Goal: Use online tool/utility: Utilize a website feature to perform a specific function

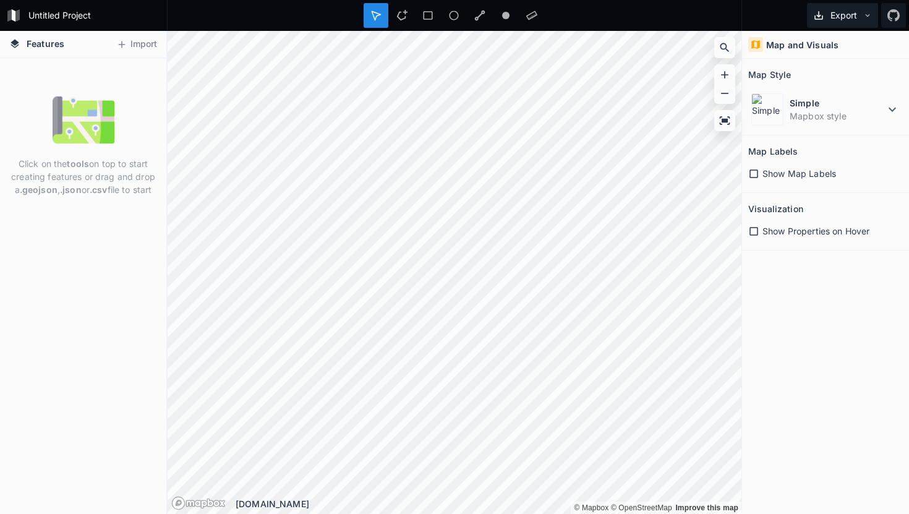
click at [843, 14] on button "Export" at bounding box center [842, 15] width 71 height 25
click at [791, 341] on div "Map and Visuals Map Style Simple Mapbox style Map Labels Show Map Labels Visual…" at bounding box center [825, 272] width 167 height 483
click at [124, 46] on icon at bounding box center [121, 44] width 11 height 11
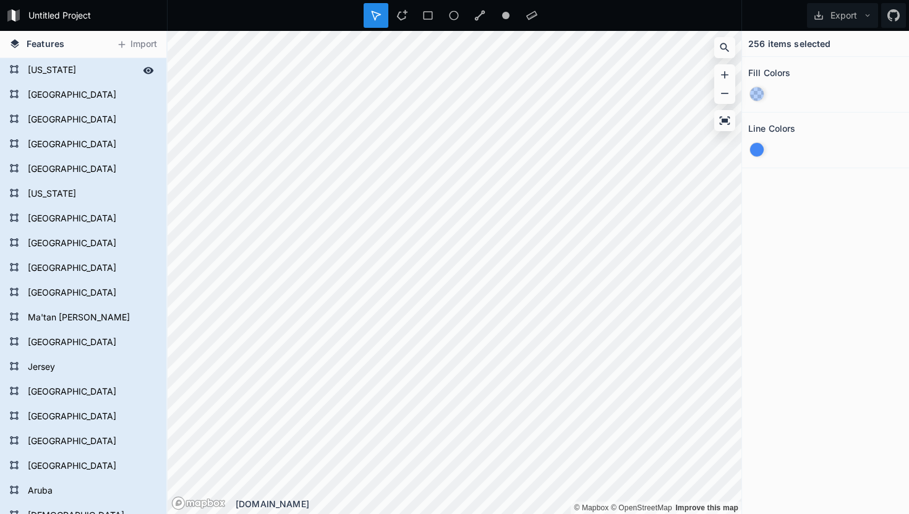
click at [91, 72] on form "[US_STATE]" at bounding box center [82, 70] width 116 height 19
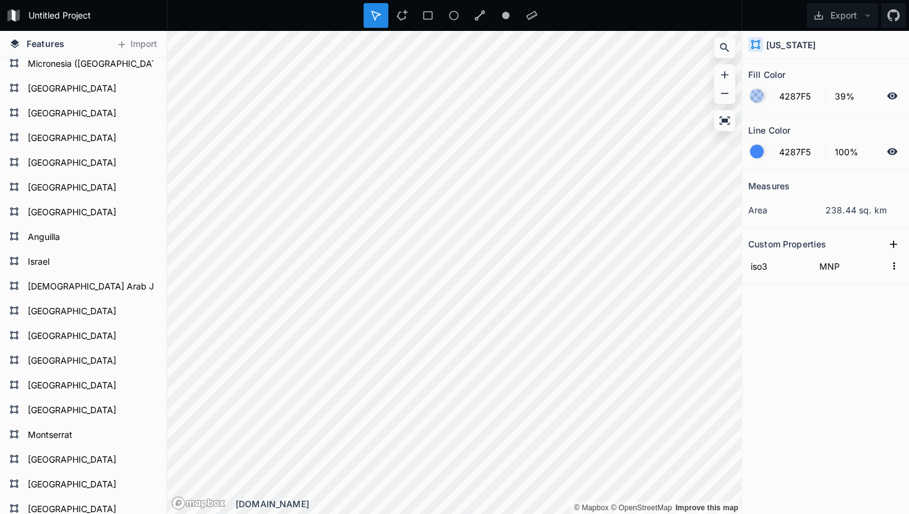
scroll to position [777, 0]
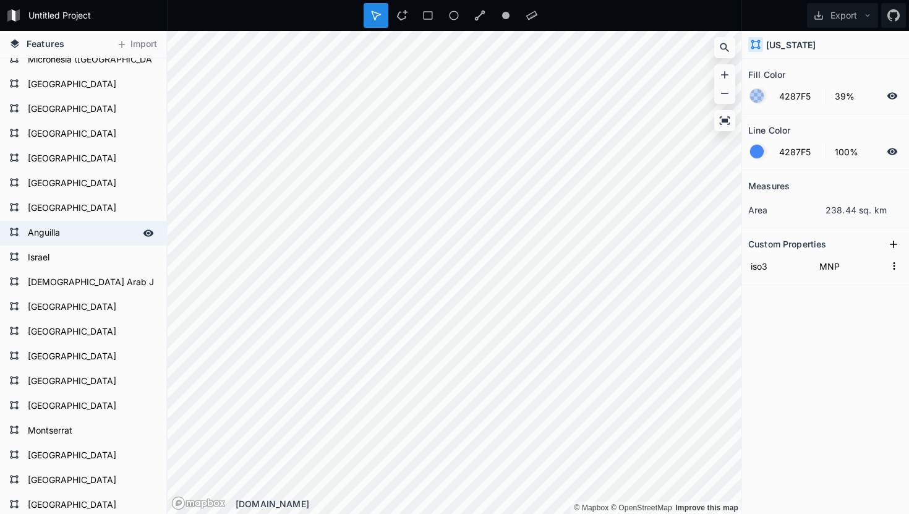
click at [59, 231] on form "Anguilla" at bounding box center [82, 233] width 116 height 19
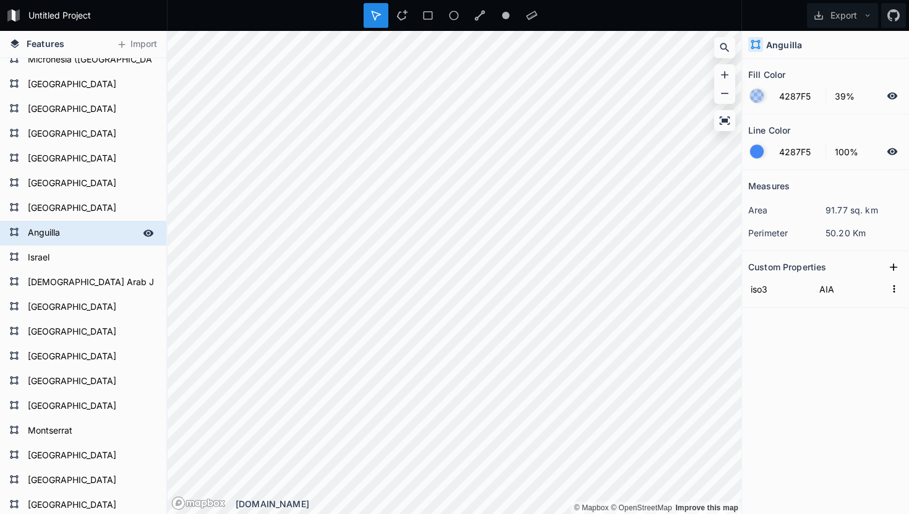
click at [66, 233] on form "Anguilla" at bounding box center [82, 233] width 116 height 19
click at [767, 293] on input "iso3" at bounding box center [779, 288] width 62 height 19
click at [827, 287] on input "AIA" at bounding box center [850, 288] width 69 height 19
click at [828, 288] on input "AIA" at bounding box center [850, 288] width 69 height 19
click at [834, 327] on div "Measures area 91.77 sq. km perimeter 50.20 Km Custom Properties iso3 AIA" at bounding box center [825, 311] width 167 height 282
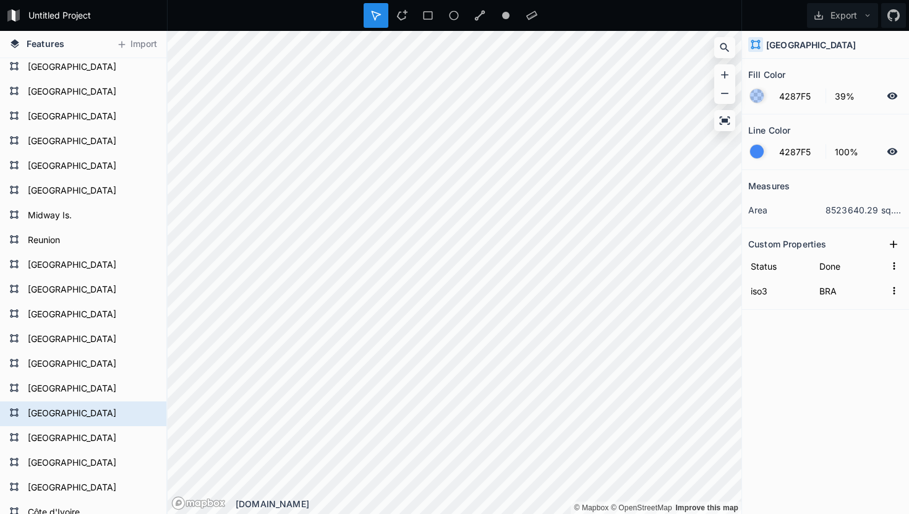
scroll to position [3470, 0]
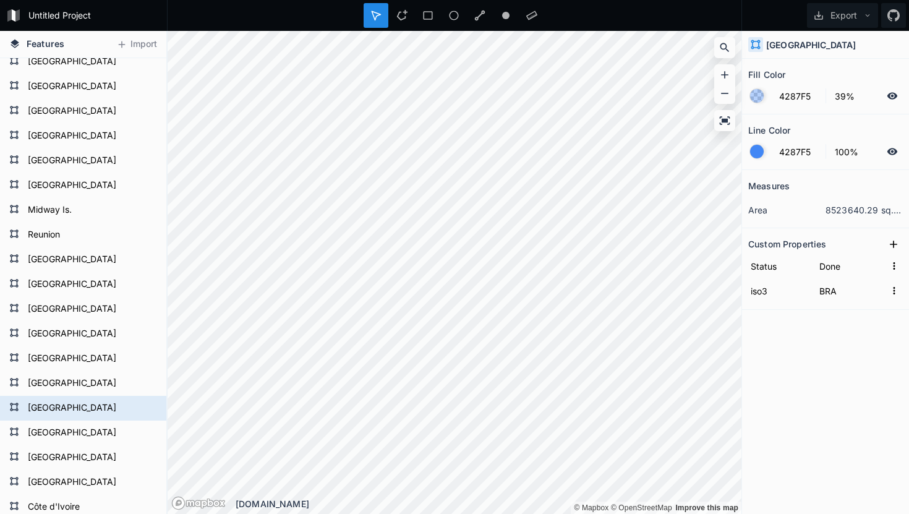
click at [101, 308] on form "[GEOGRAPHIC_DATA]" at bounding box center [90, 309] width 133 height 19
type input "GLP"
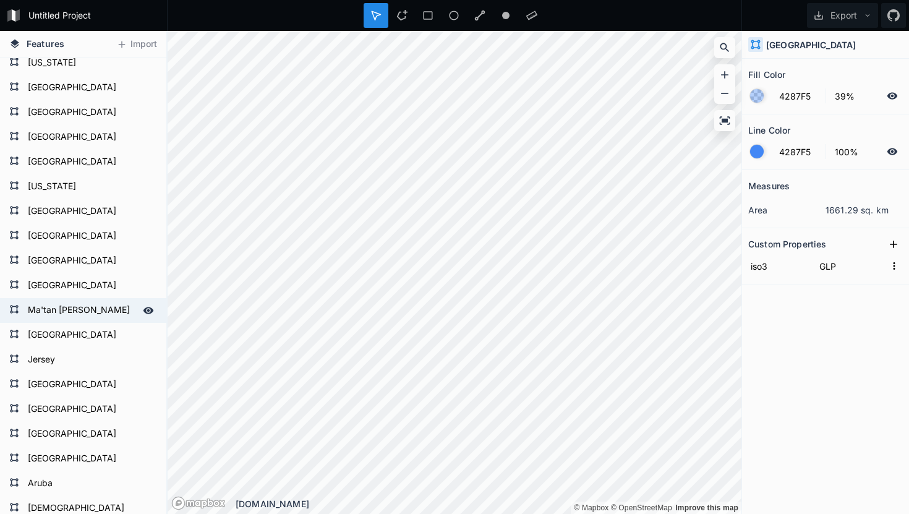
scroll to position [0, 0]
